Goal: Transaction & Acquisition: Purchase product/service

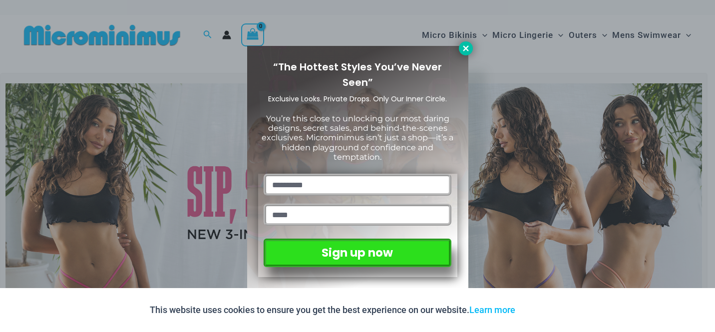
click at [469, 49] on icon at bounding box center [466, 48] width 9 height 9
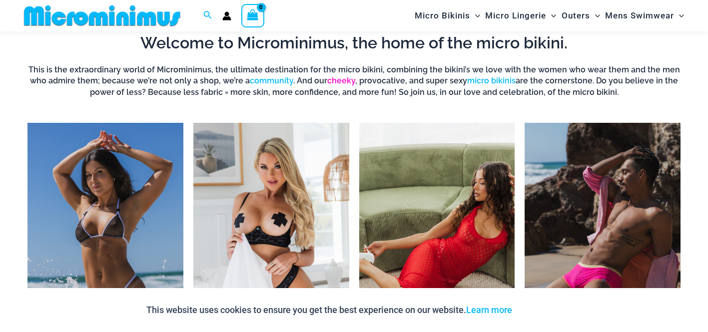
scroll to position [470, 0]
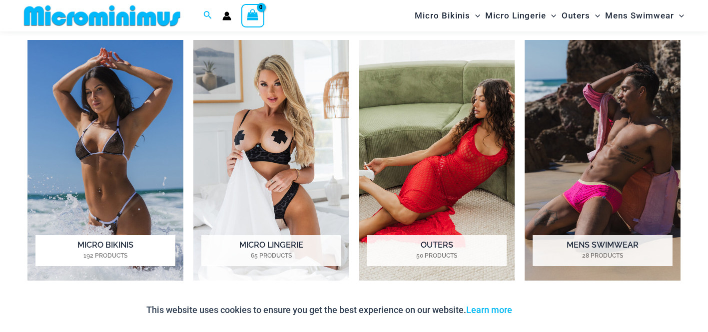
click at [152, 200] on img "Visit product category Micro Bikinis" at bounding box center [105, 160] width 156 height 241
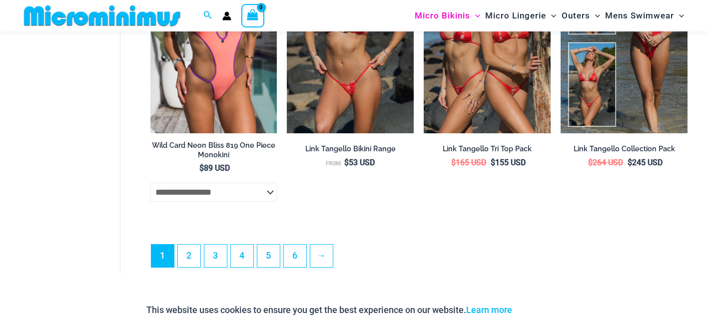
scroll to position [2459, 0]
click at [180, 267] on link "2" at bounding box center [189, 255] width 22 height 23
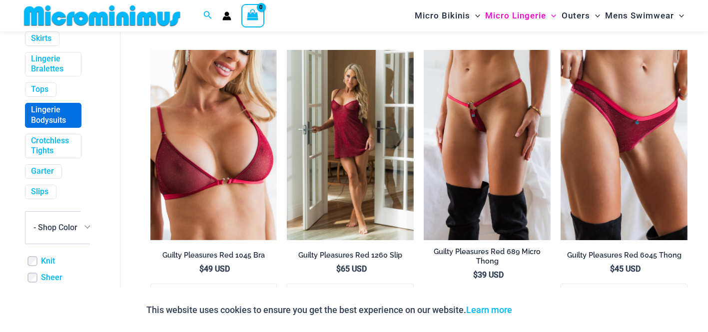
scroll to position [411, 0]
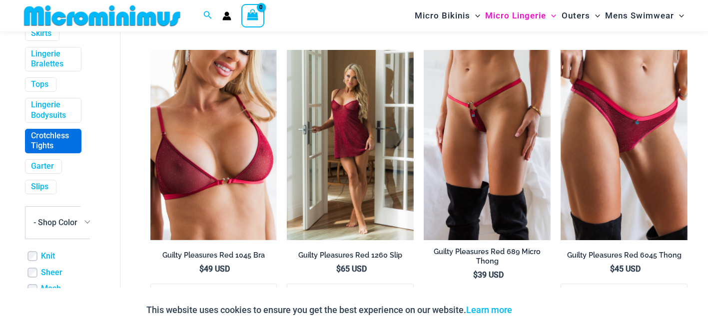
click at [48, 149] on link "Crotchless Tights" at bounding box center [52, 141] width 42 height 21
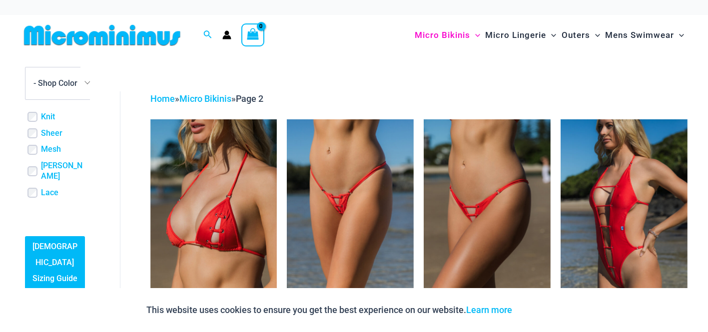
scroll to position [564, 0]
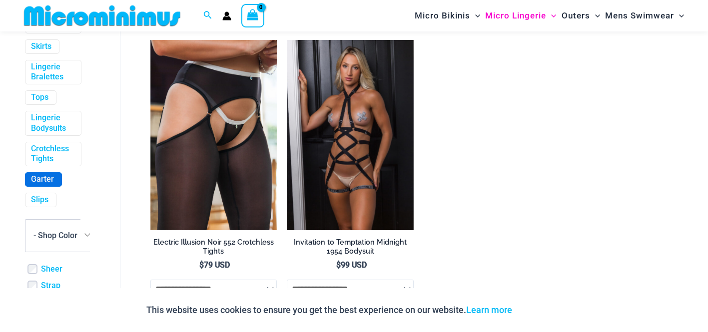
scroll to position [400, 0]
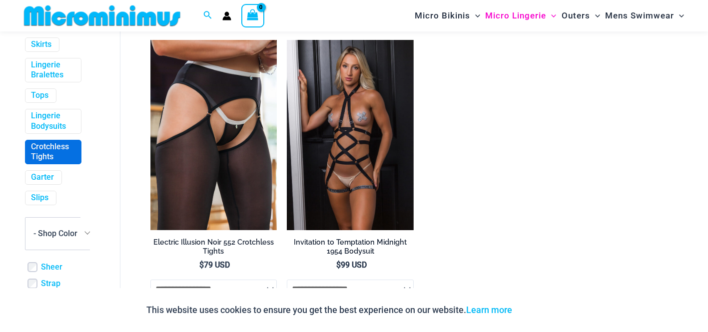
click at [45, 163] on link "Crotchless Tights" at bounding box center [52, 152] width 42 height 21
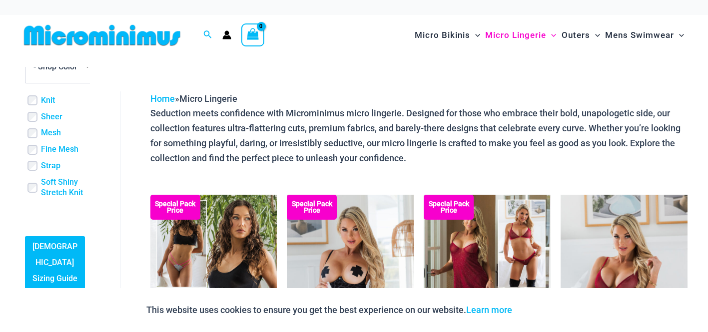
scroll to position [682, 0]
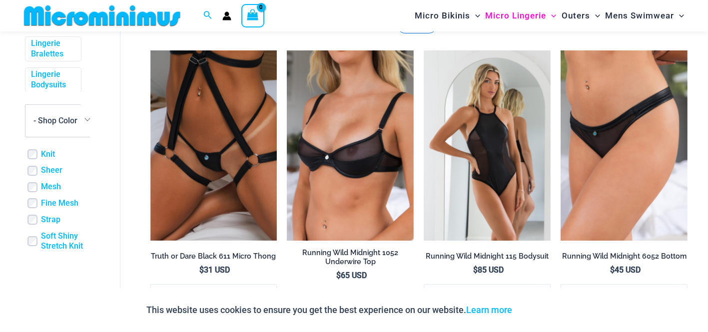
scroll to position [414, 0]
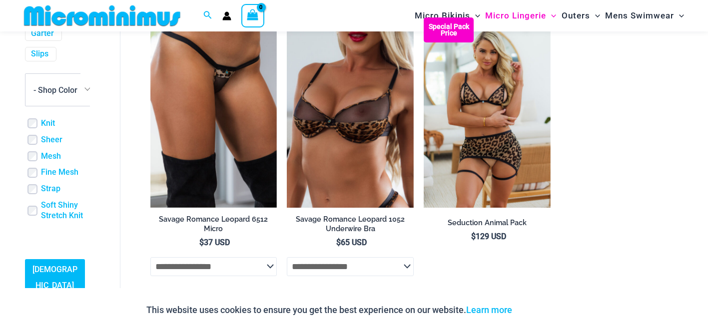
scroll to position [2274, 0]
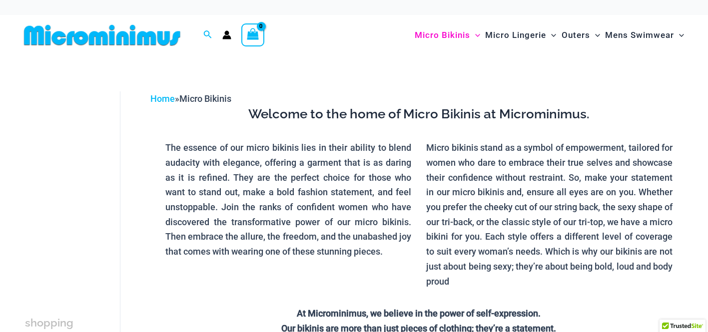
scroll to position [580, 0]
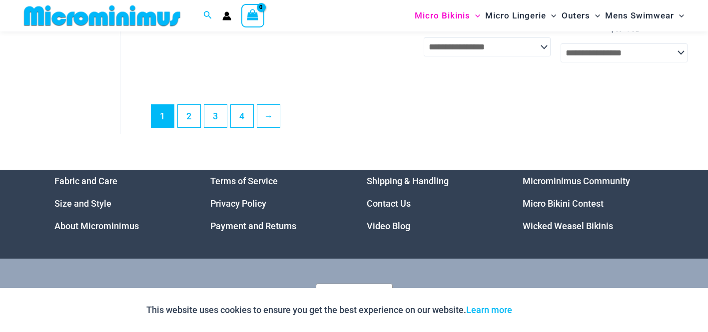
scroll to position [2695, 0]
